Goal: Information Seeking & Learning: Learn about a topic

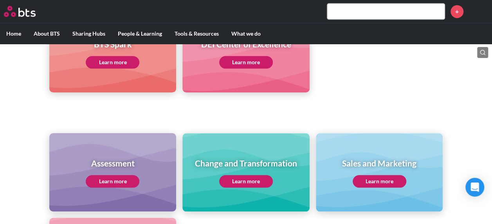
scroll to position [274, 0]
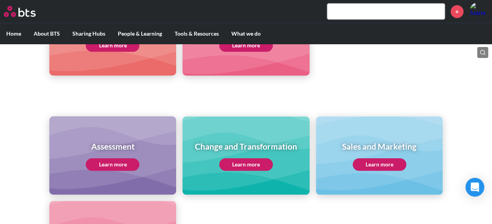
click at [411, 15] on input "text" at bounding box center [385, 12] width 117 height 16
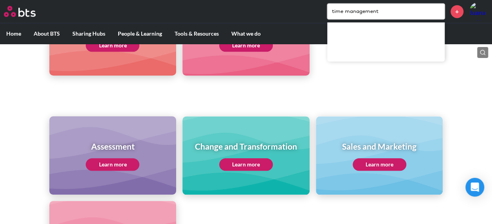
click at [454, 88] on div "Assessment Learn more Change and Transformation Learn more Sales and Marketing …" at bounding box center [246, 183] width 492 height 191
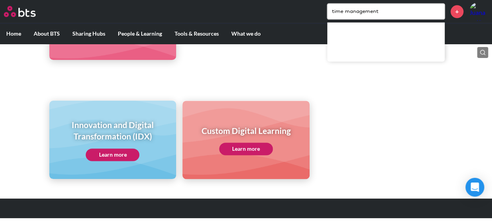
scroll to position [494, 0]
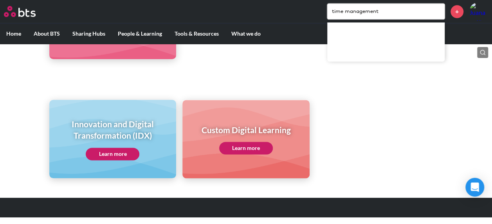
click at [390, 7] on input "time management" at bounding box center [385, 12] width 117 height 16
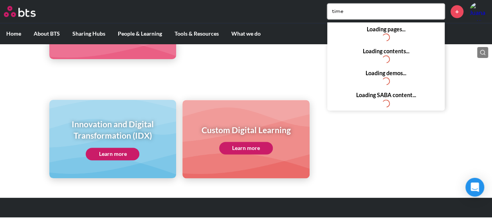
click at [418, 13] on input "time" at bounding box center [385, 12] width 117 height 16
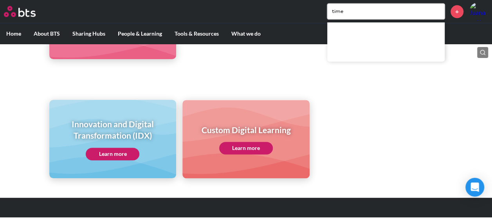
type input "time"
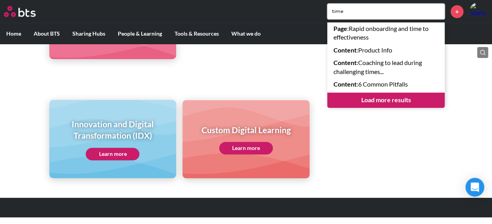
click at [409, 102] on link "Load more results" at bounding box center [385, 99] width 117 height 15
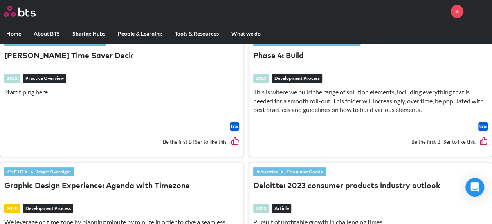
scroll to position [1174, 0]
